Goal: Find specific page/section: Find specific page/section

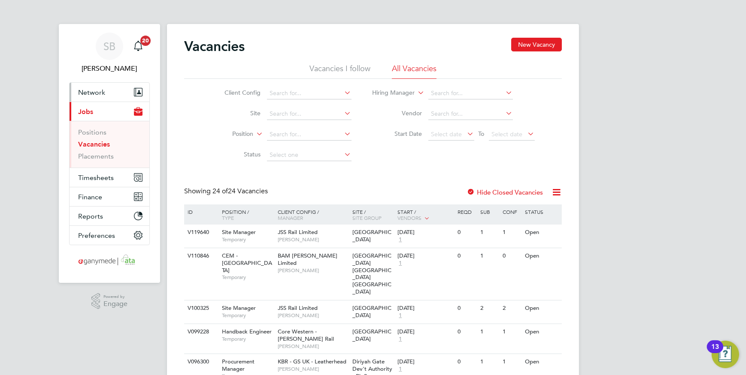
click at [98, 96] on span "Network" at bounding box center [91, 92] width 27 height 8
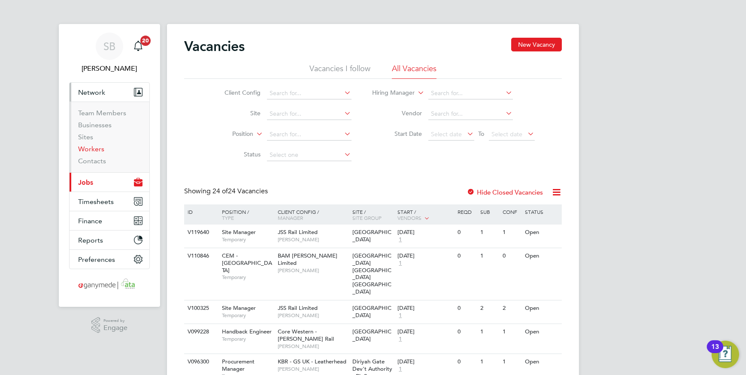
click at [95, 150] on link "Workers" at bounding box center [91, 149] width 26 height 8
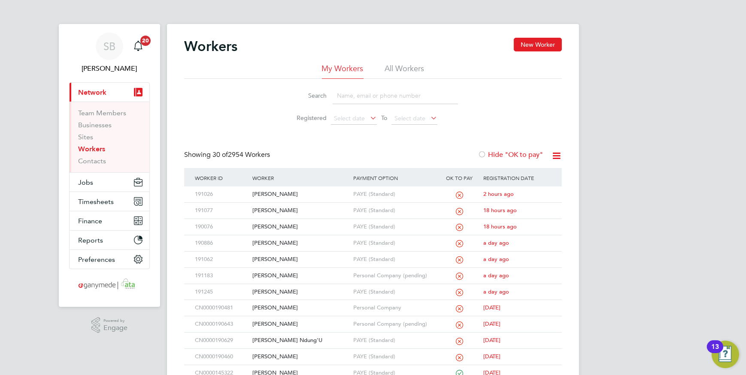
click at [341, 94] on input at bounding box center [395, 96] width 125 height 17
paste input "[PERSON_NAME]"
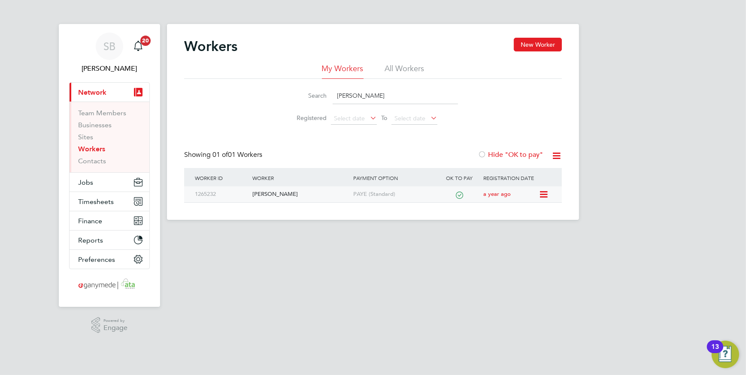
type input "[PERSON_NAME]"
click at [290, 195] on div "[PERSON_NAME]" at bounding box center [300, 195] width 101 height 16
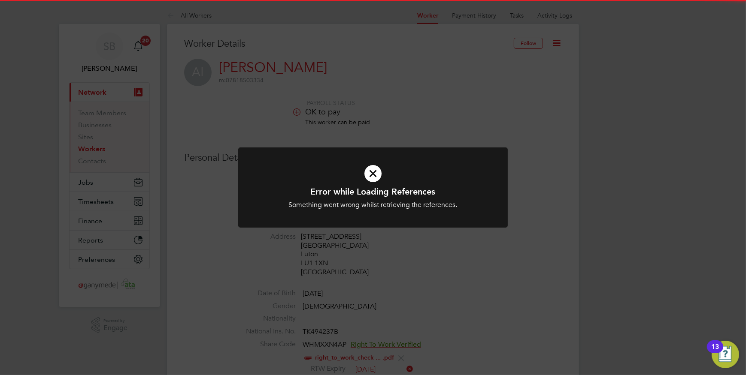
click at [565, 211] on div "Error while Loading References Something went wrong whilst retrieving the refer…" at bounding box center [373, 187] width 746 height 375
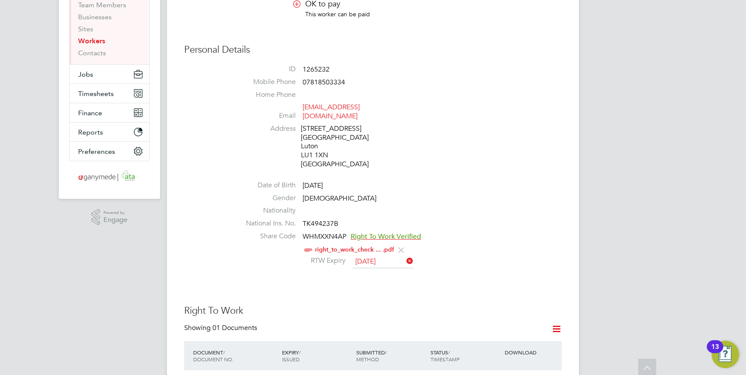
scroll to position [156, 0]
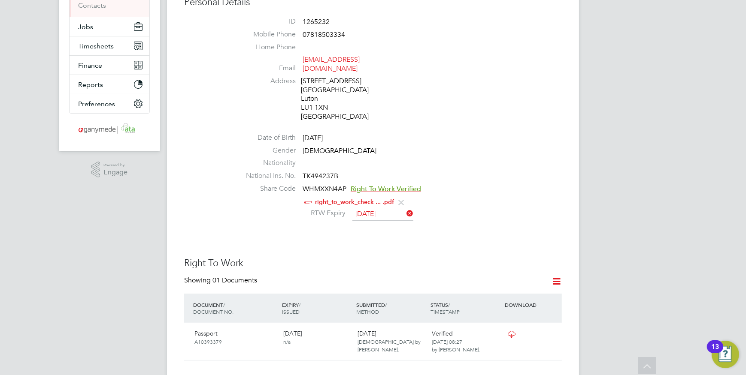
click at [392, 185] on span "Right To Work Verified" at bounding box center [386, 189] width 70 height 9
click at [347, 199] on link "right_to_work_check ... .pdf" at bounding box center [354, 202] width 79 height 7
